Goal: Transaction & Acquisition: Purchase product/service

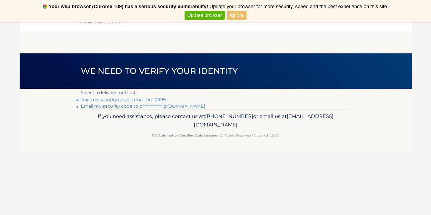
click at [236, 18] on link "Ignore" at bounding box center [236, 15] width 19 height 9
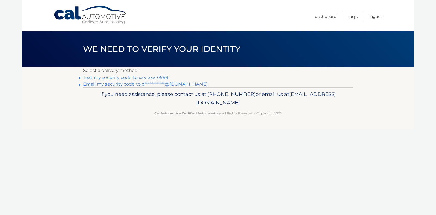
click at [164, 77] on link "Text my security code to xxx-xxx-0999" at bounding box center [125, 77] width 85 height 5
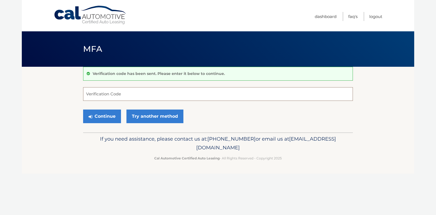
click at [118, 95] on input "Verification Code" at bounding box center [218, 94] width 270 height 14
type input "370009"
click at [106, 118] on button "Continue" at bounding box center [102, 117] width 38 height 14
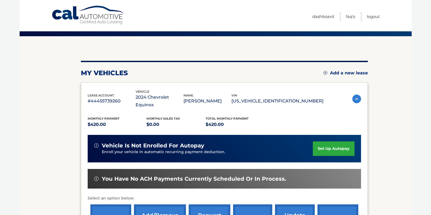
scroll to position [82, 0]
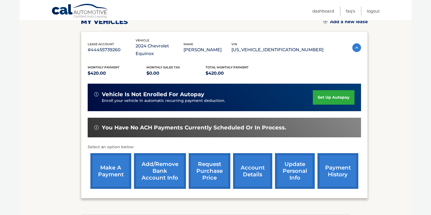
click at [111, 167] on link "make a payment" at bounding box center [110, 171] width 41 height 36
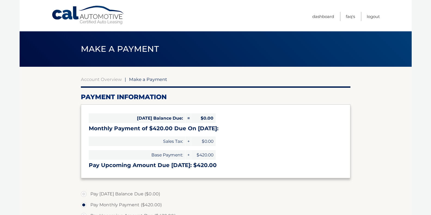
select select "Y2VjYWIwNjItOWY4YS00ODZjLWJmZDEtMjU3Yzc1Y2RjMmMw"
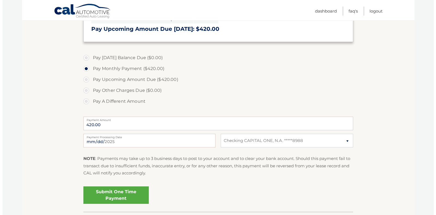
scroll to position [164, 0]
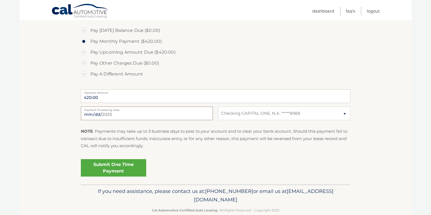
click at [170, 113] on input "2025-09-18" at bounding box center [147, 114] width 132 height 14
type input "2025-09-23"
click at [118, 168] on link "Submit One Time Payment" at bounding box center [113, 167] width 65 height 17
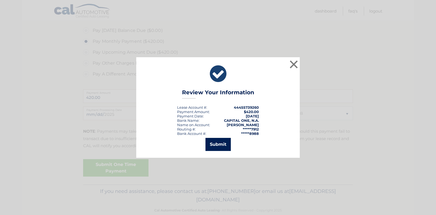
click at [217, 146] on button "Submit" at bounding box center [217, 144] width 25 height 13
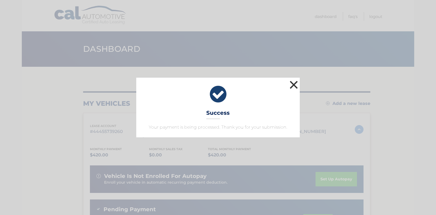
click at [292, 87] on button "×" at bounding box center [293, 84] width 11 height 11
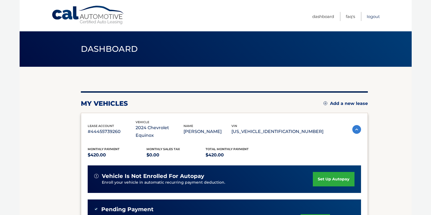
click at [374, 17] on link "Logout" at bounding box center [373, 16] width 13 height 9
